Goal: Find specific page/section: Find specific page/section

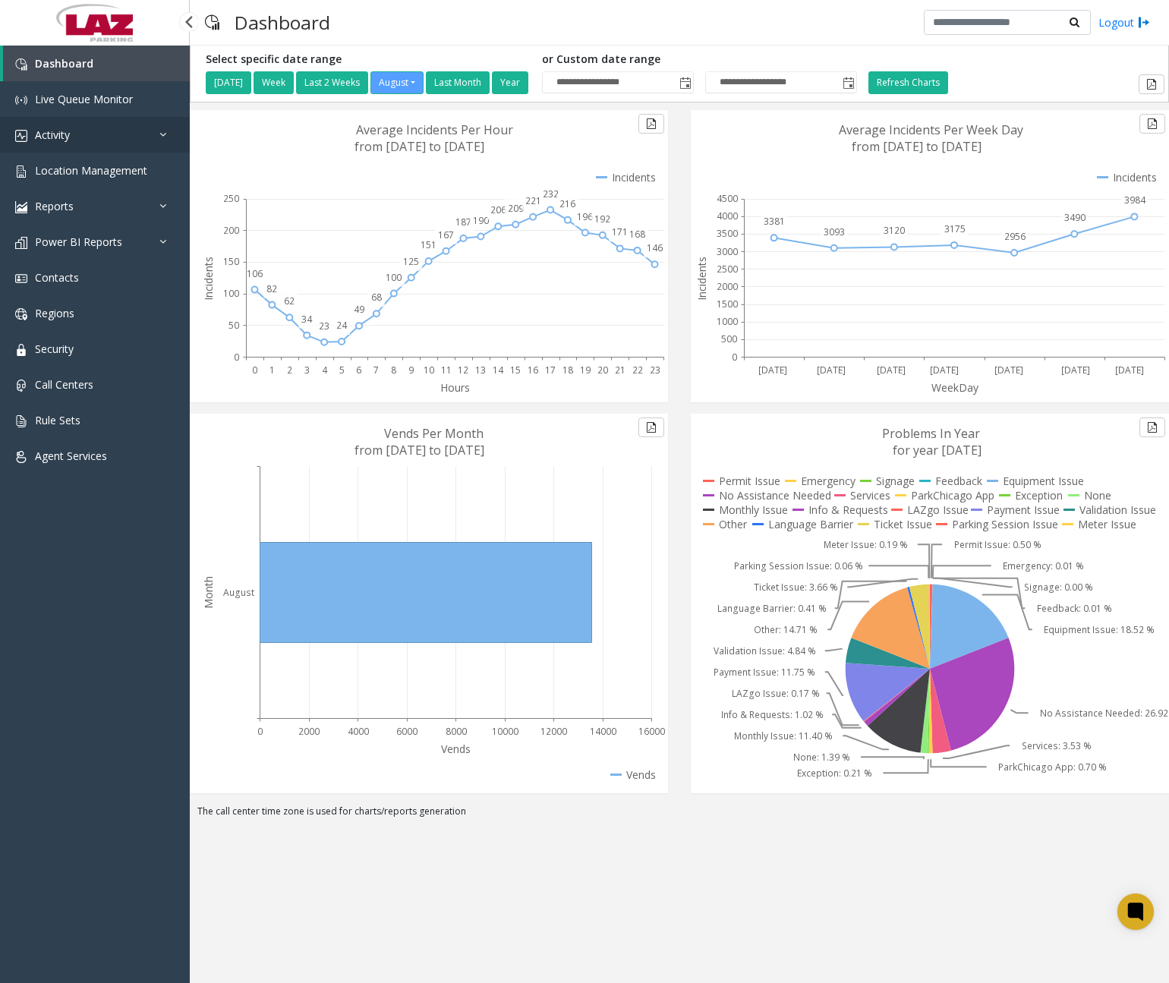
click at [125, 144] on link "Activity" at bounding box center [95, 135] width 190 height 36
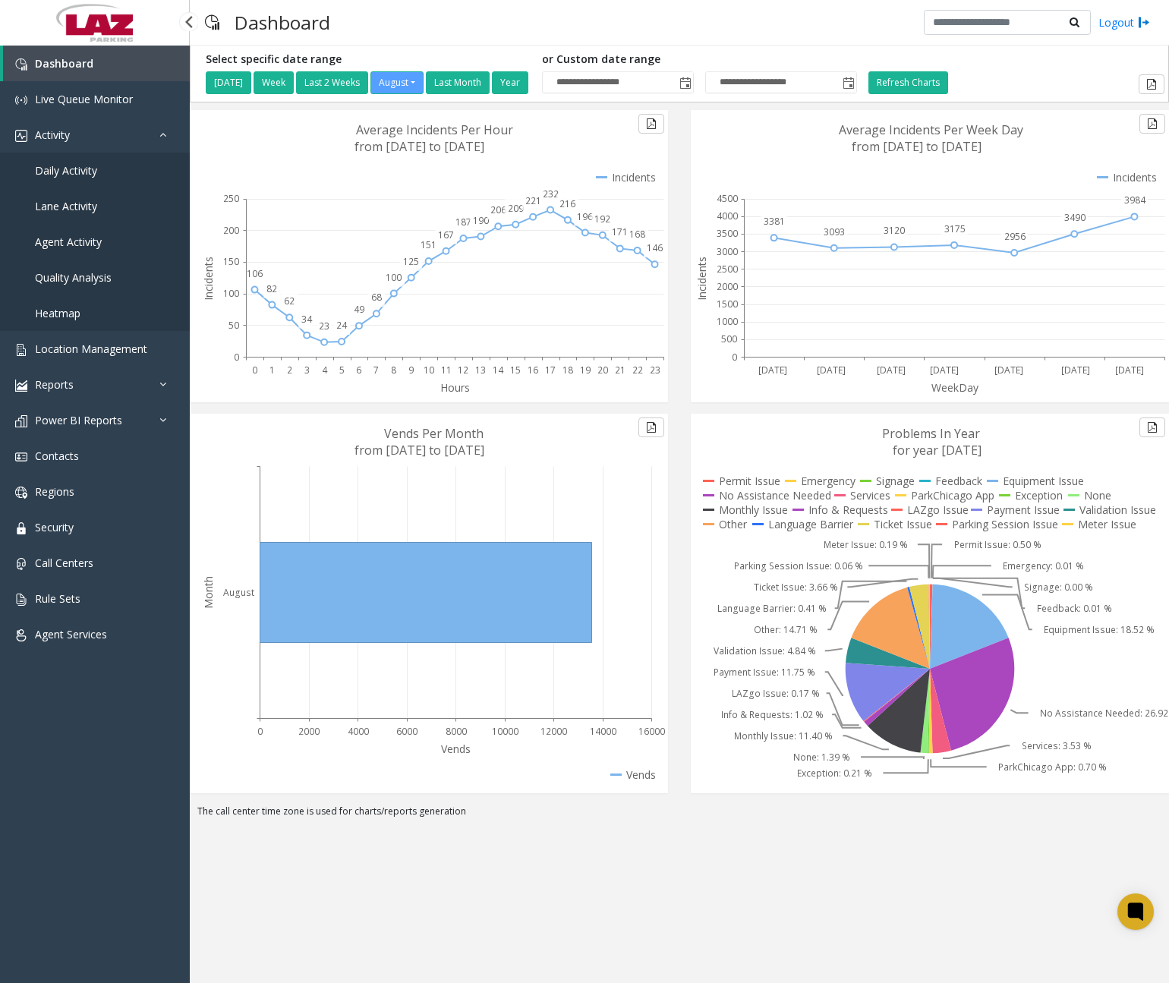
click at [74, 172] on span "Daily Activity" at bounding box center [66, 170] width 62 height 14
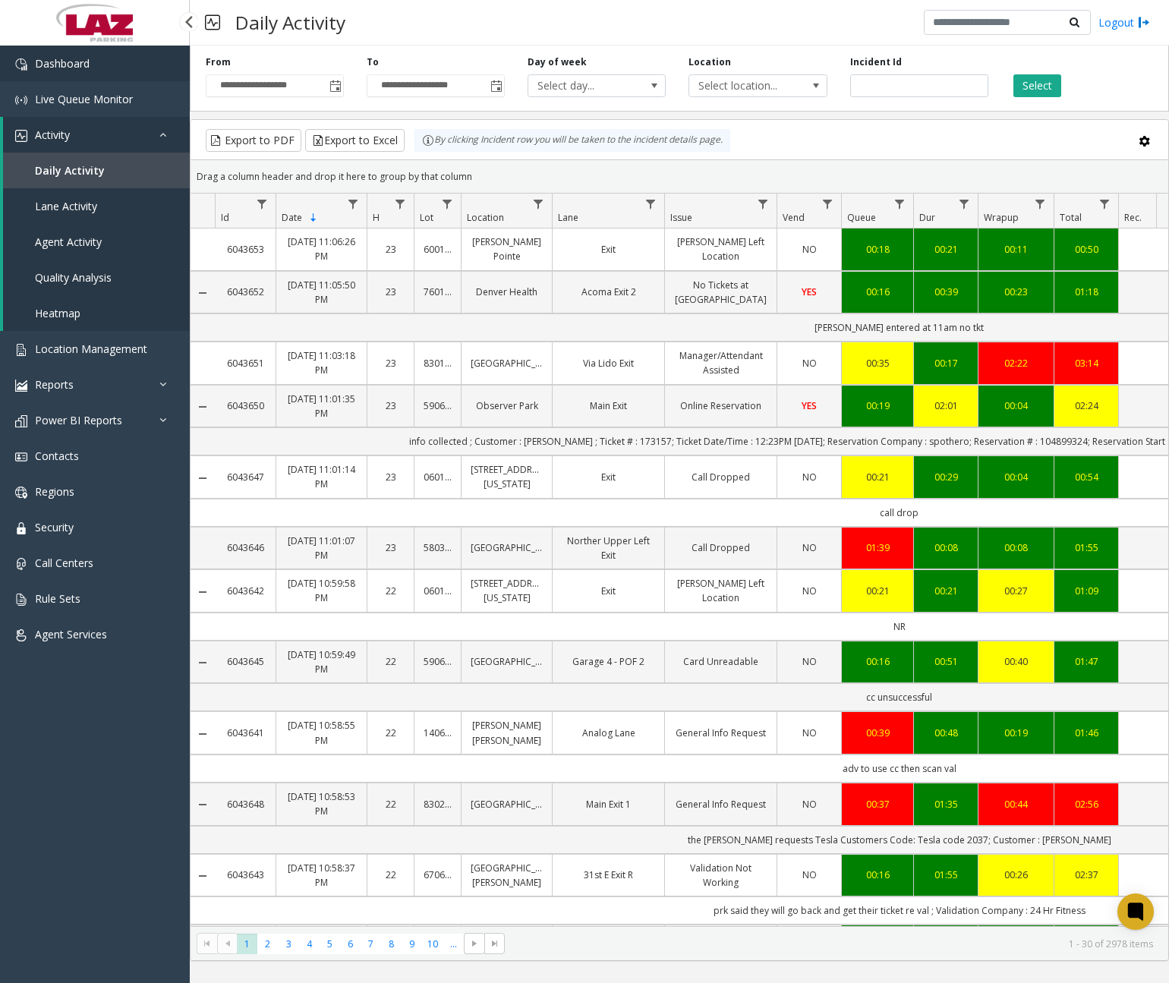
click at [140, 68] on link "Dashboard" at bounding box center [95, 64] width 190 height 36
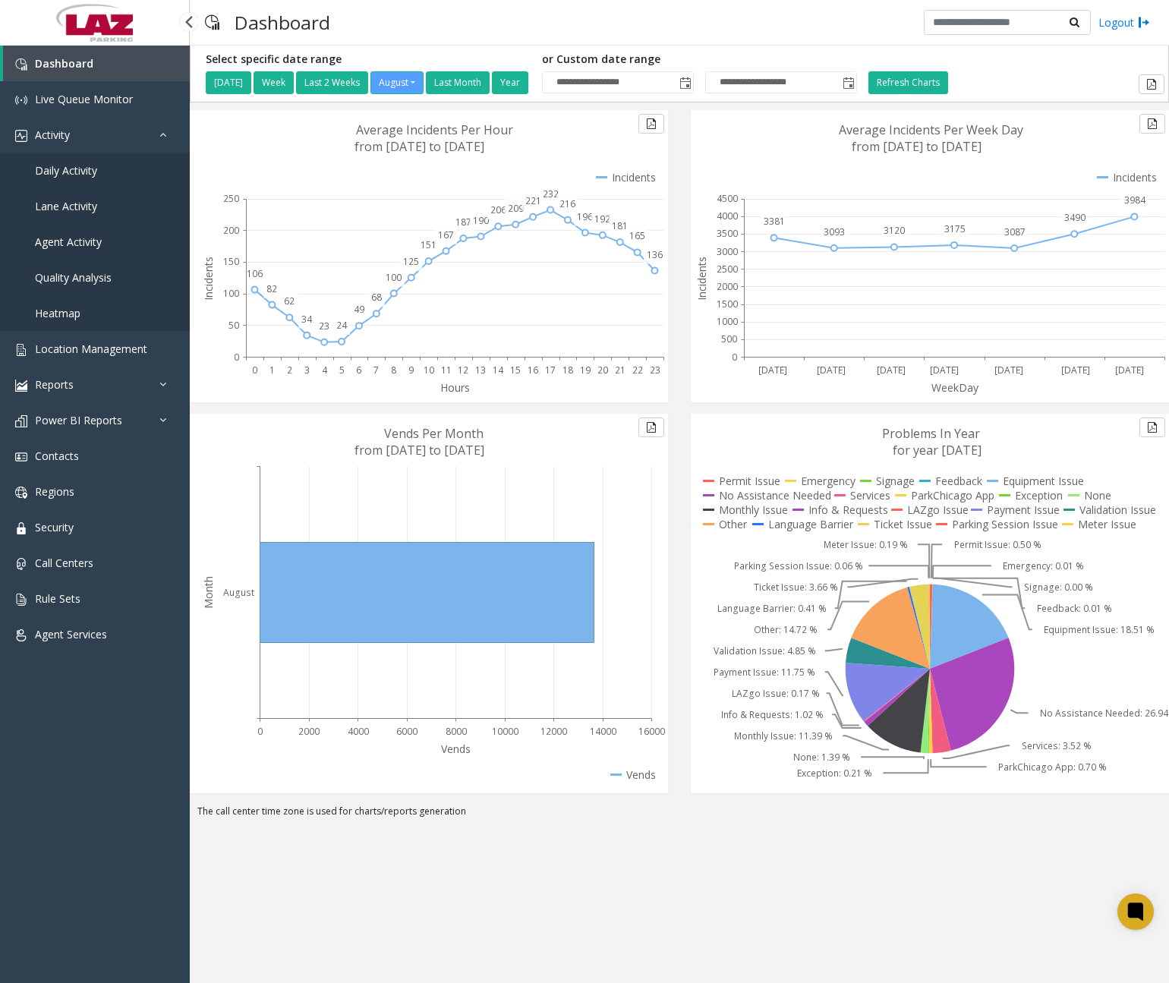
click at [85, 175] on span "Daily Activity" at bounding box center [66, 170] width 62 height 14
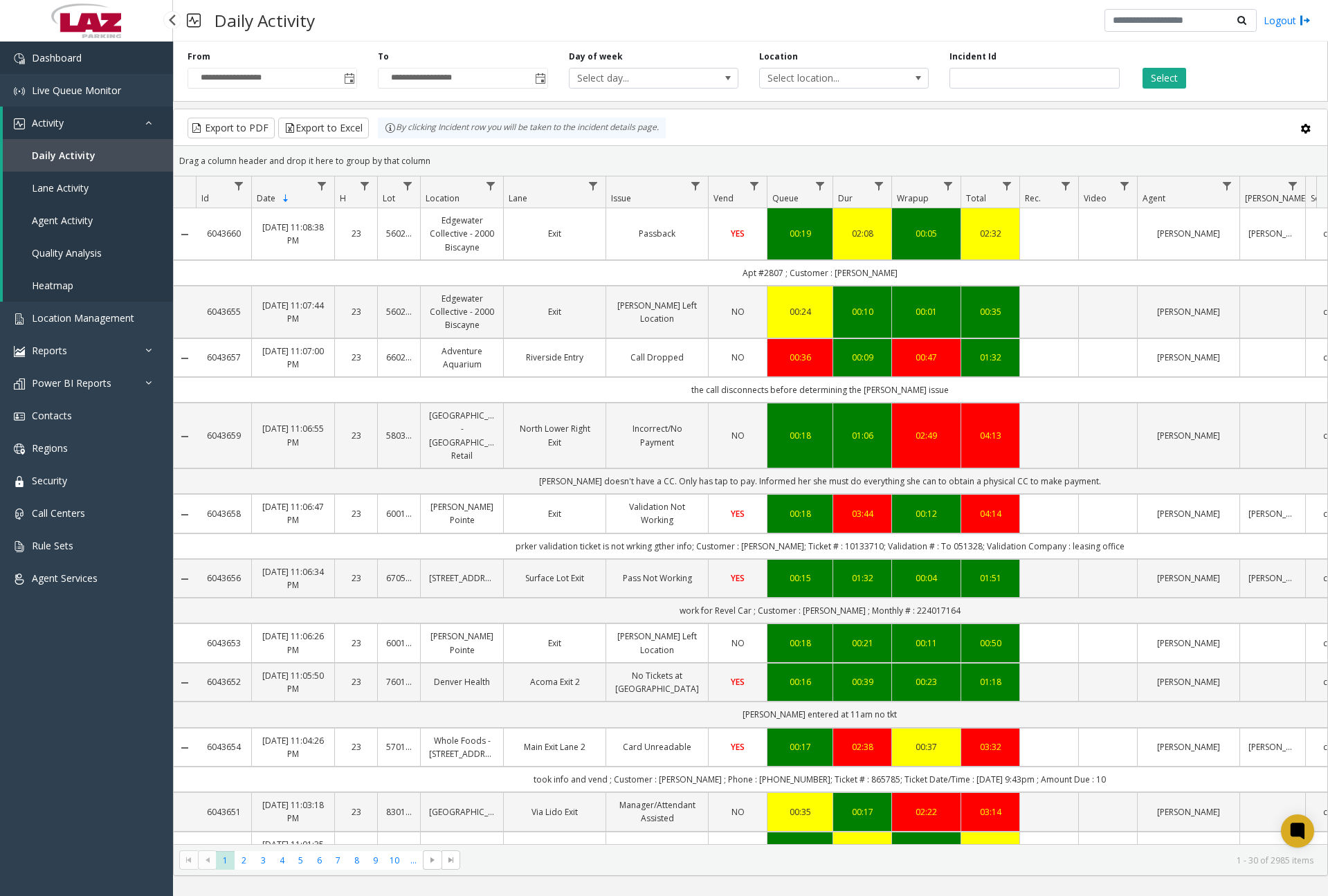
click at [109, 65] on link "Dashboard" at bounding box center [87, 58] width 173 height 33
